Goal: Find specific page/section: Find specific page/section

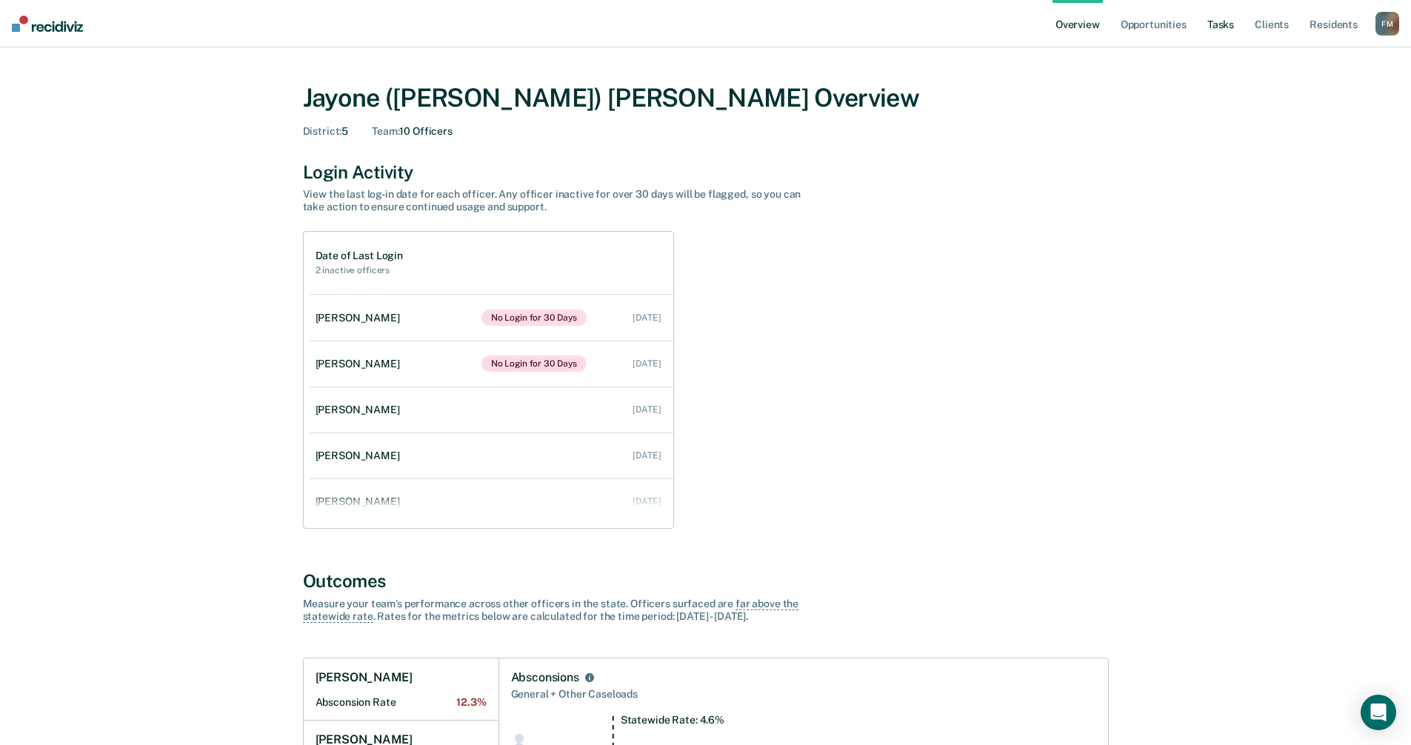
click at [1225, 24] on link "Tasks" at bounding box center [1220, 23] width 33 height 47
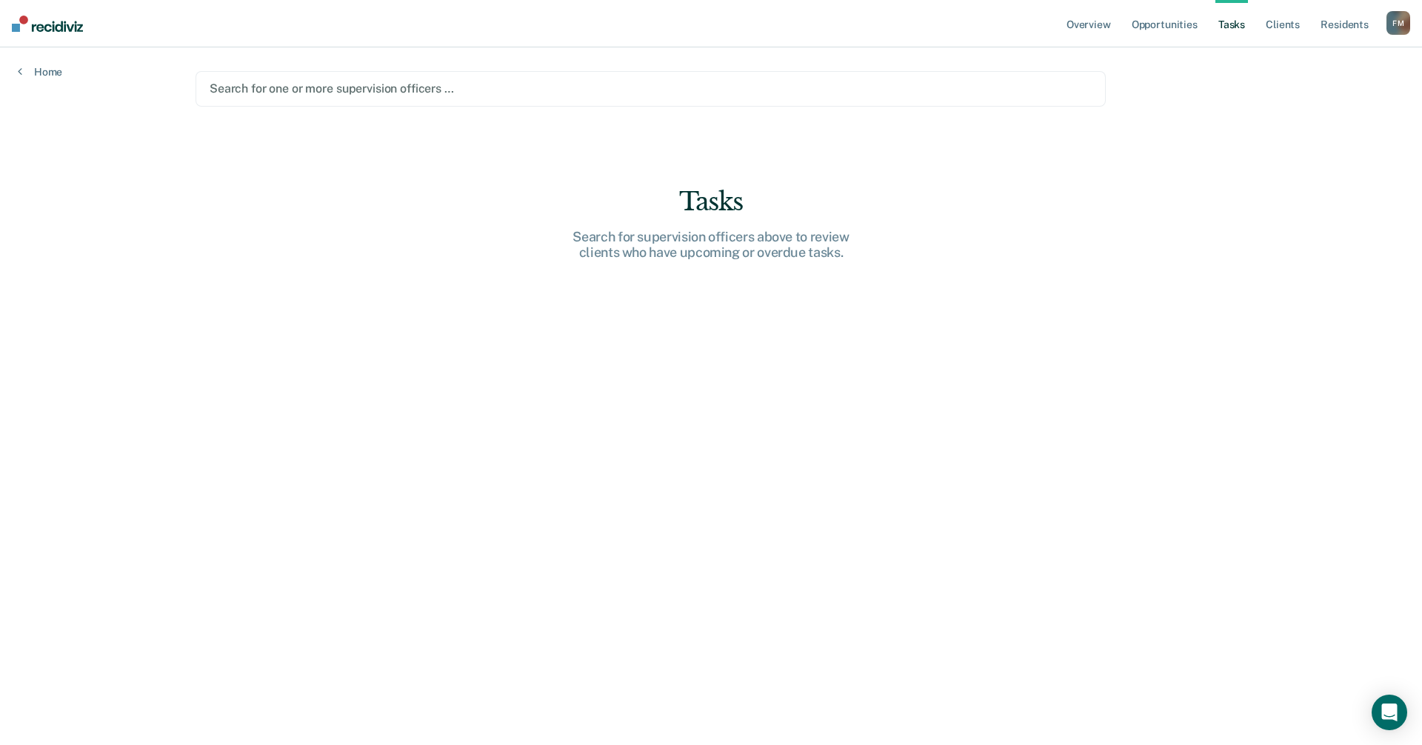
click at [407, 83] on div at bounding box center [651, 88] width 882 height 17
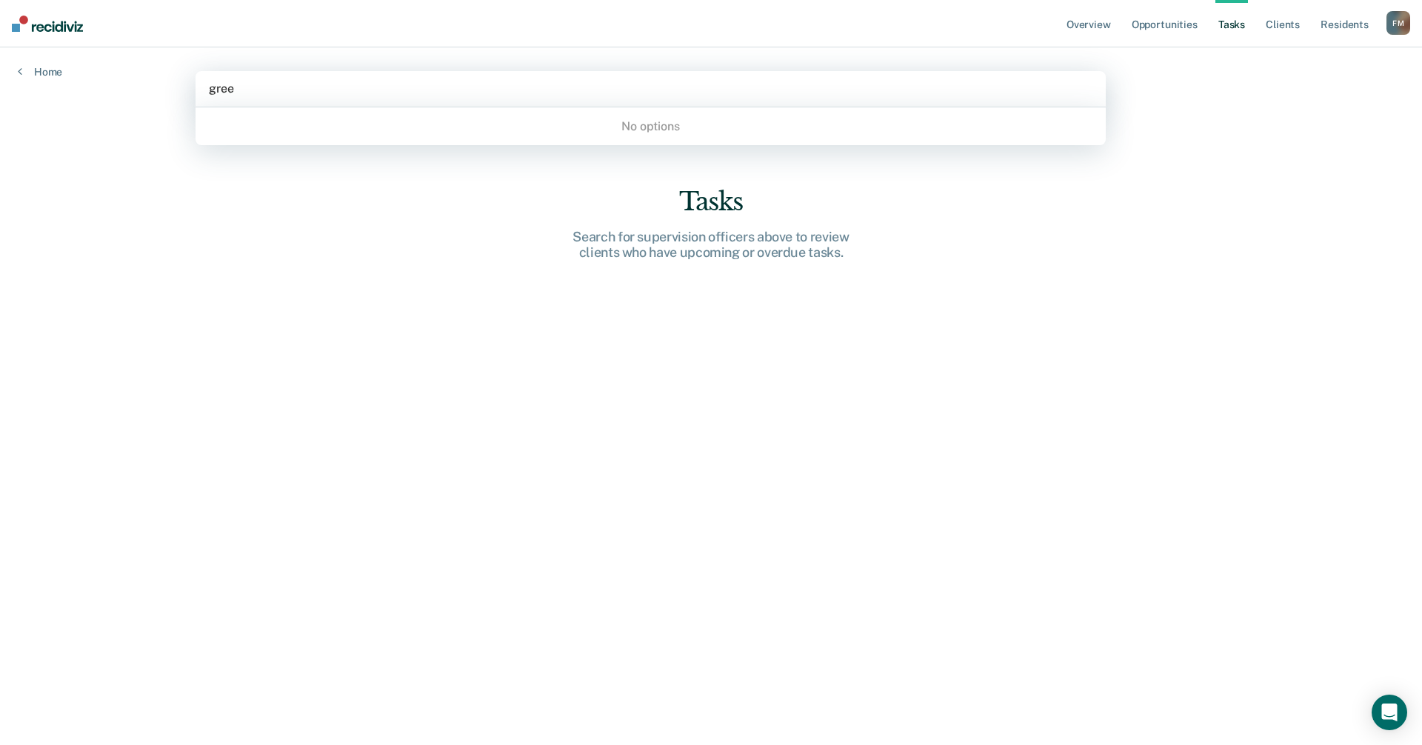
type input "green"
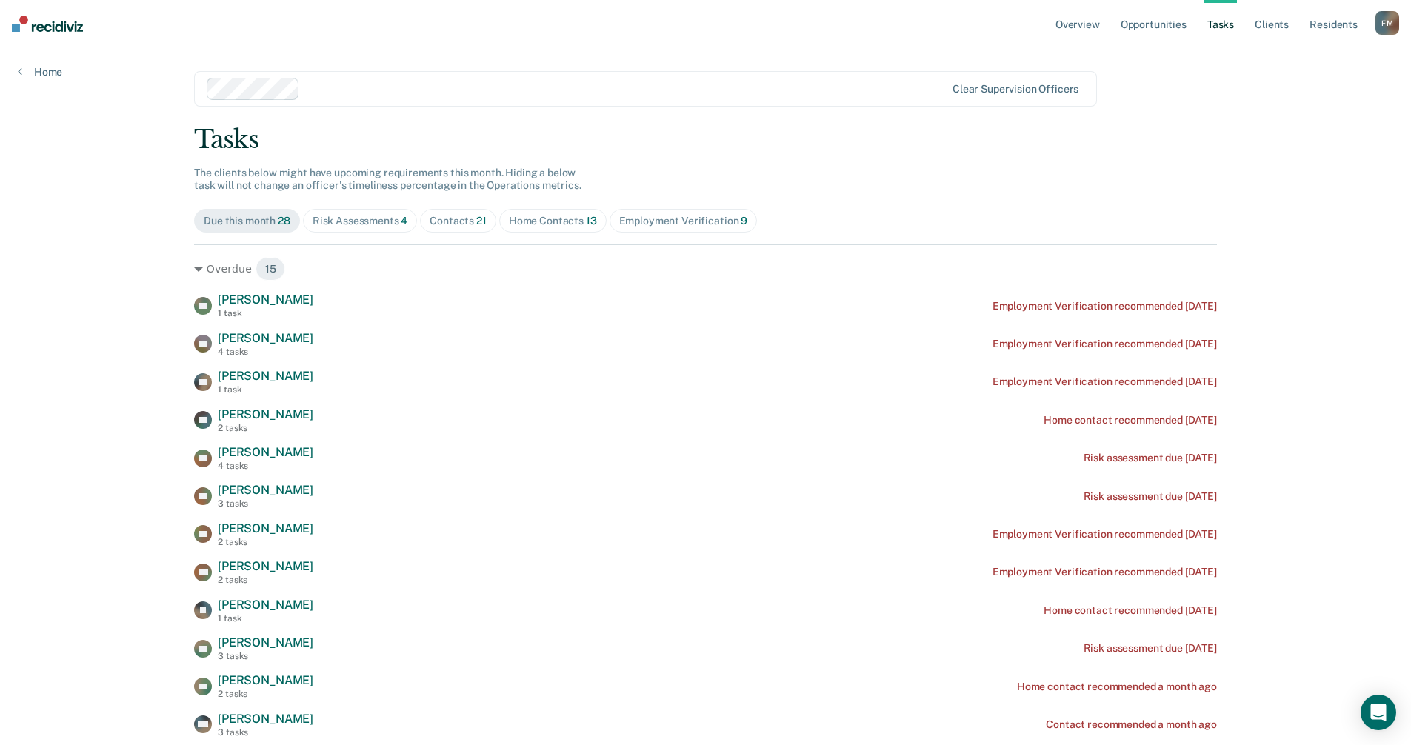
click at [560, 222] on div "Home Contacts 13" at bounding box center [553, 221] width 88 height 13
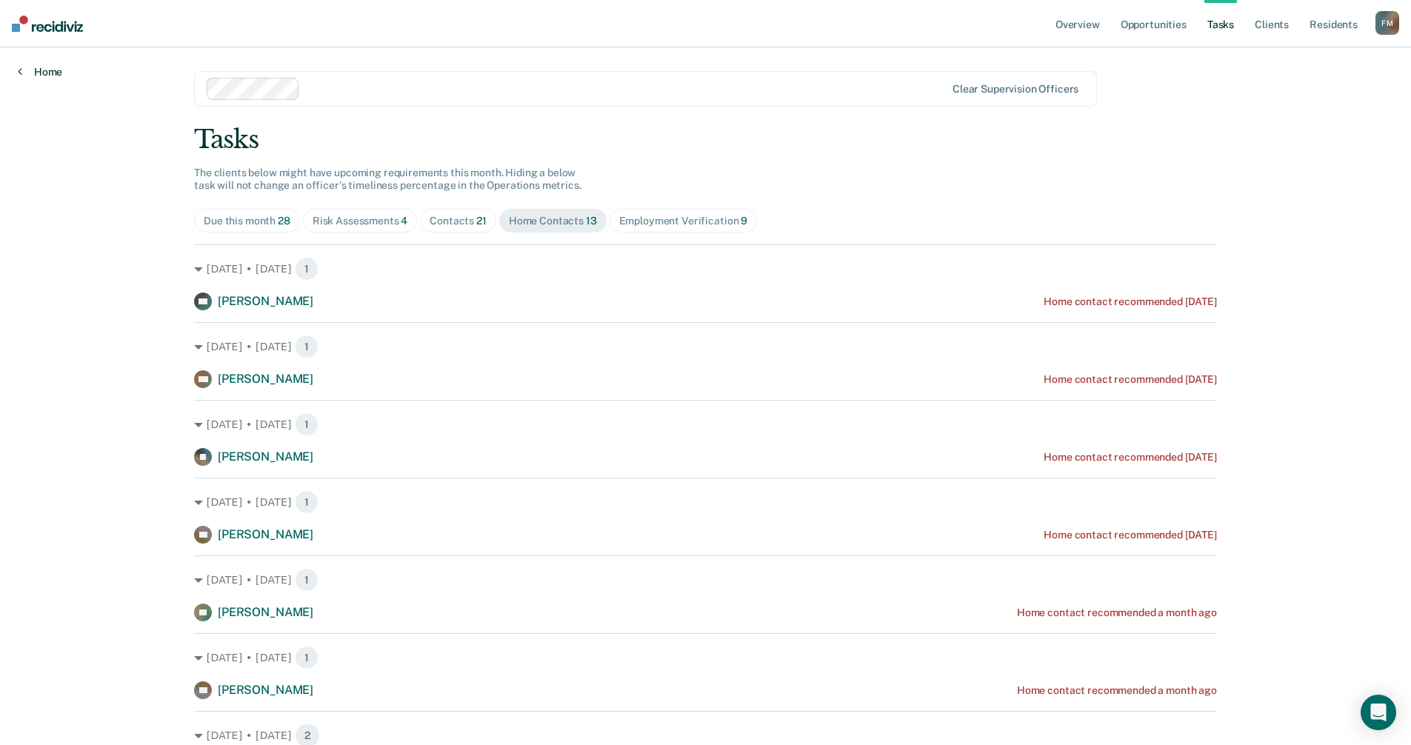
click at [19, 70] on icon at bounding box center [20, 71] width 4 height 12
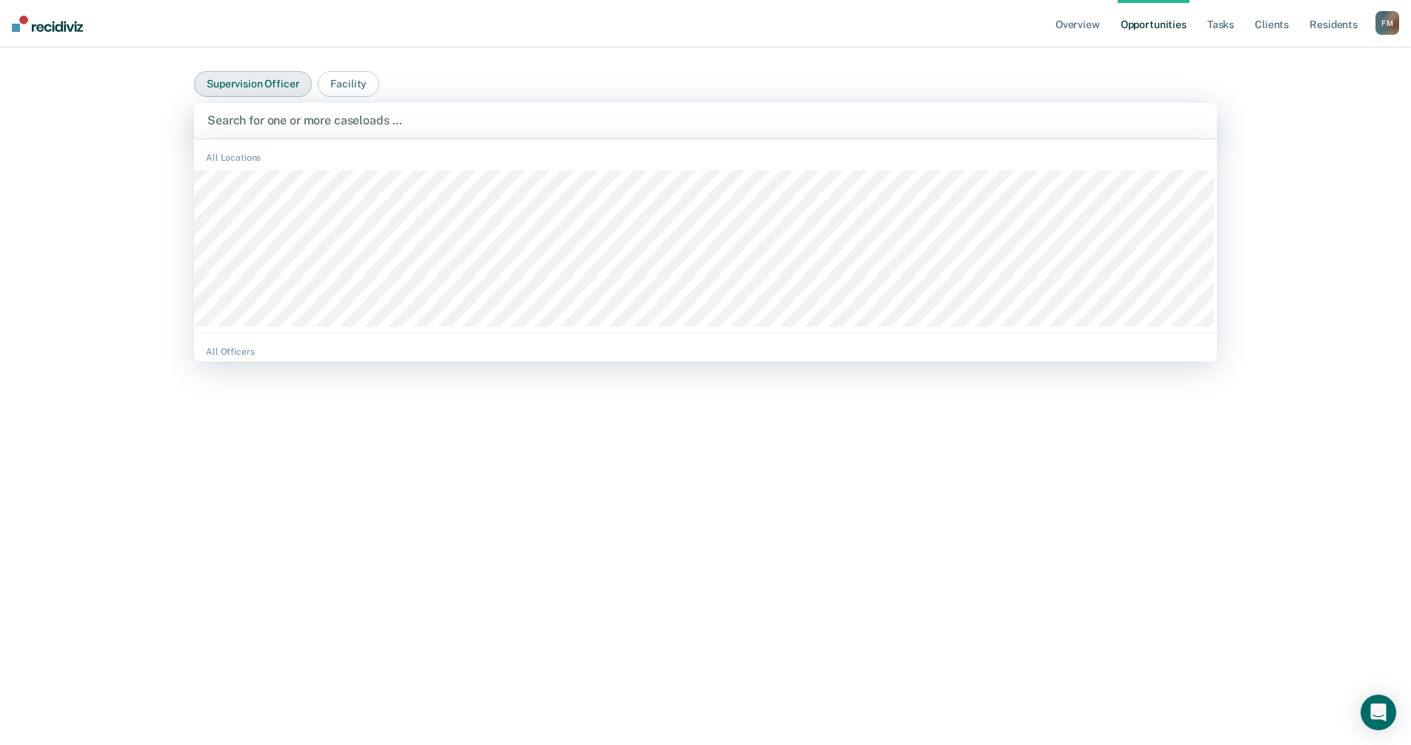
click at [283, 119] on div at bounding box center [705, 120] width 996 height 17
type input "rico"
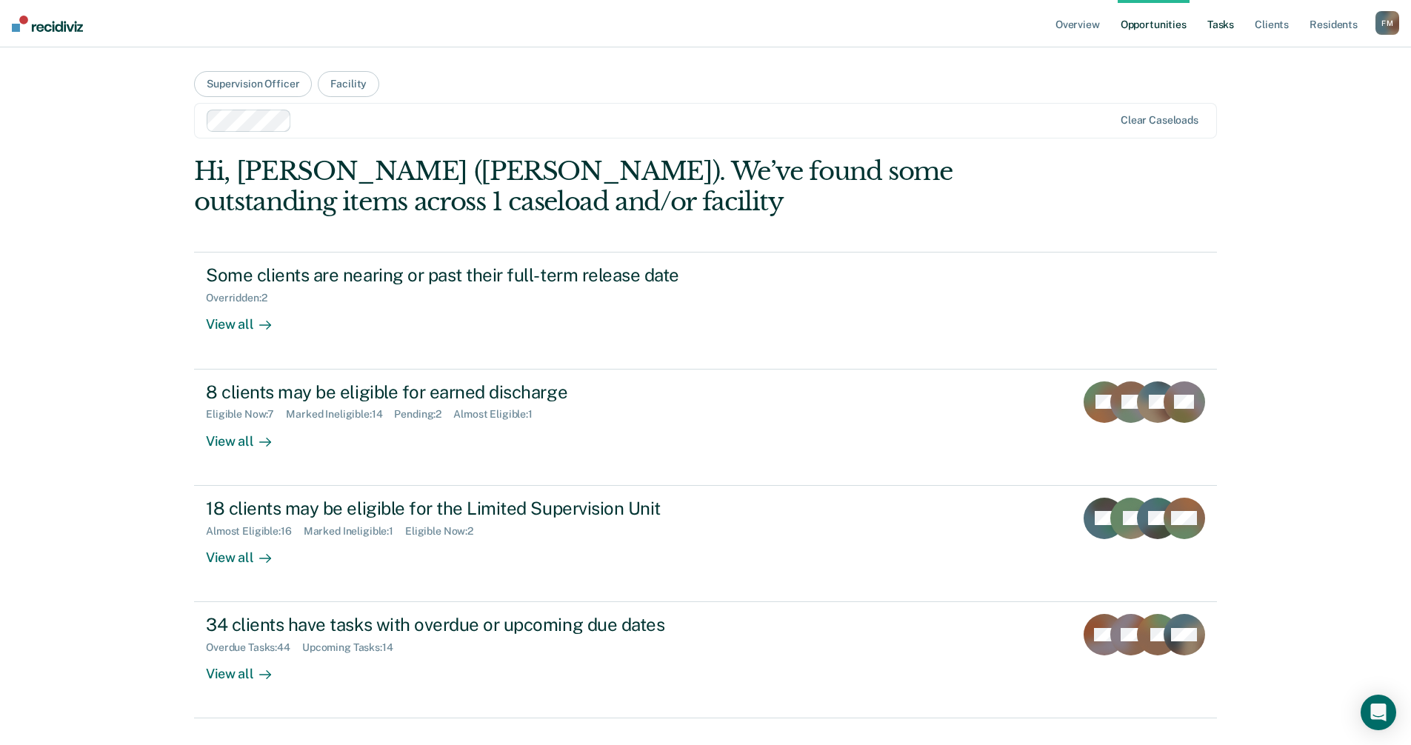
click at [1215, 25] on link "Tasks" at bounding box center [1220, 23] width 33 height 47
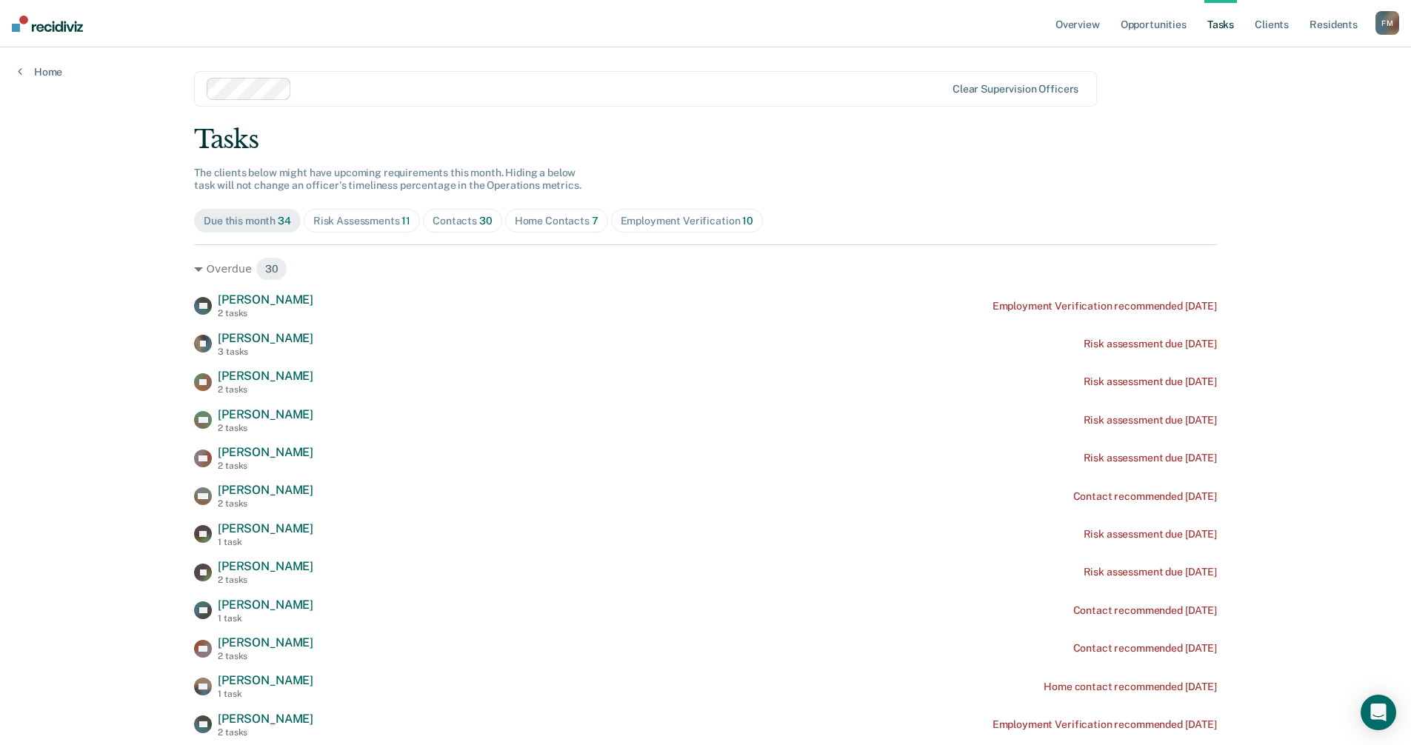
click at [465, 219] on div "Contacts 30" at bounding box center [462, 221] width 60 height 13
